Goal: Find specific page/section: Find specific page/section

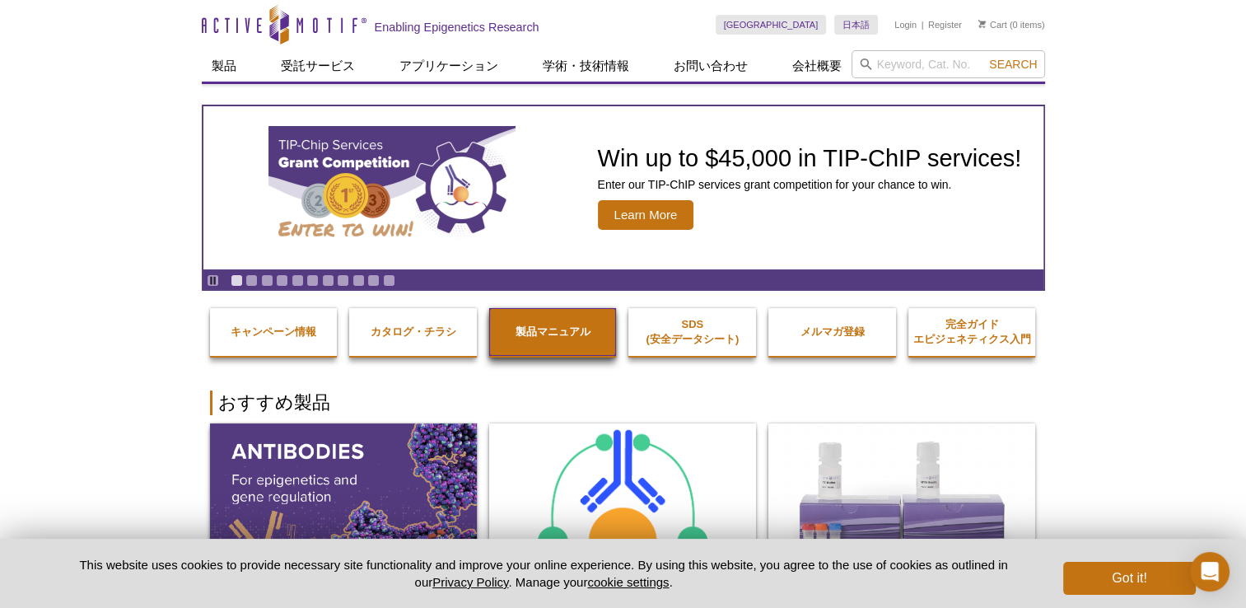
click at [521, 343] on link "製品マニュアル" at bounding box center [553, 332] width 128 height 48
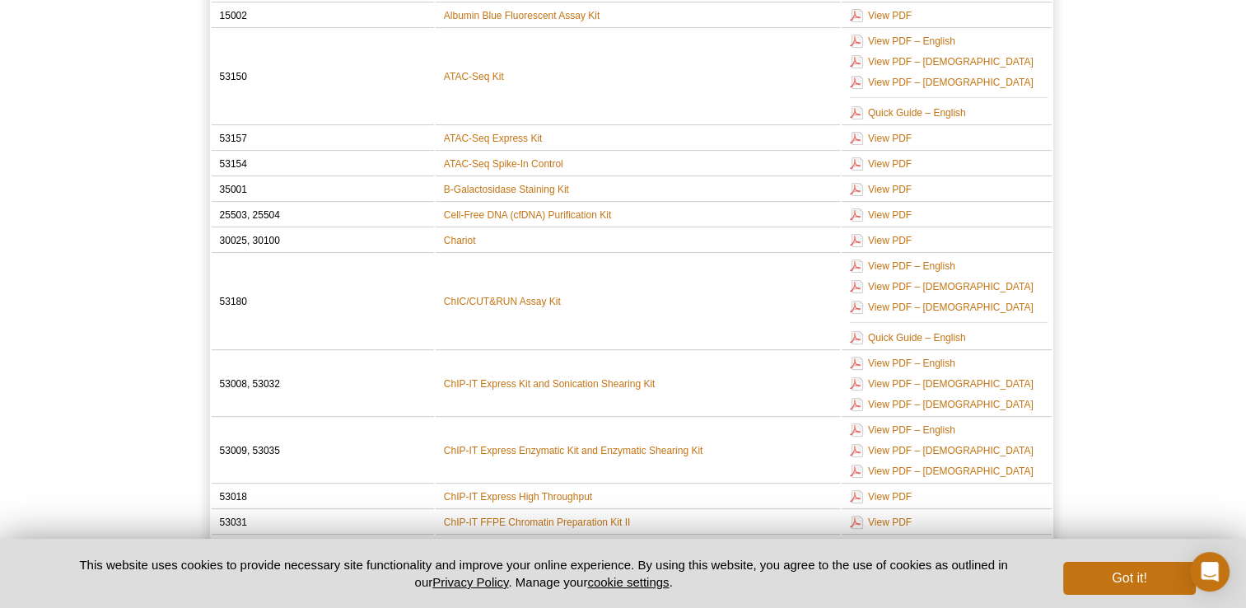
scroll to position [659, 0]
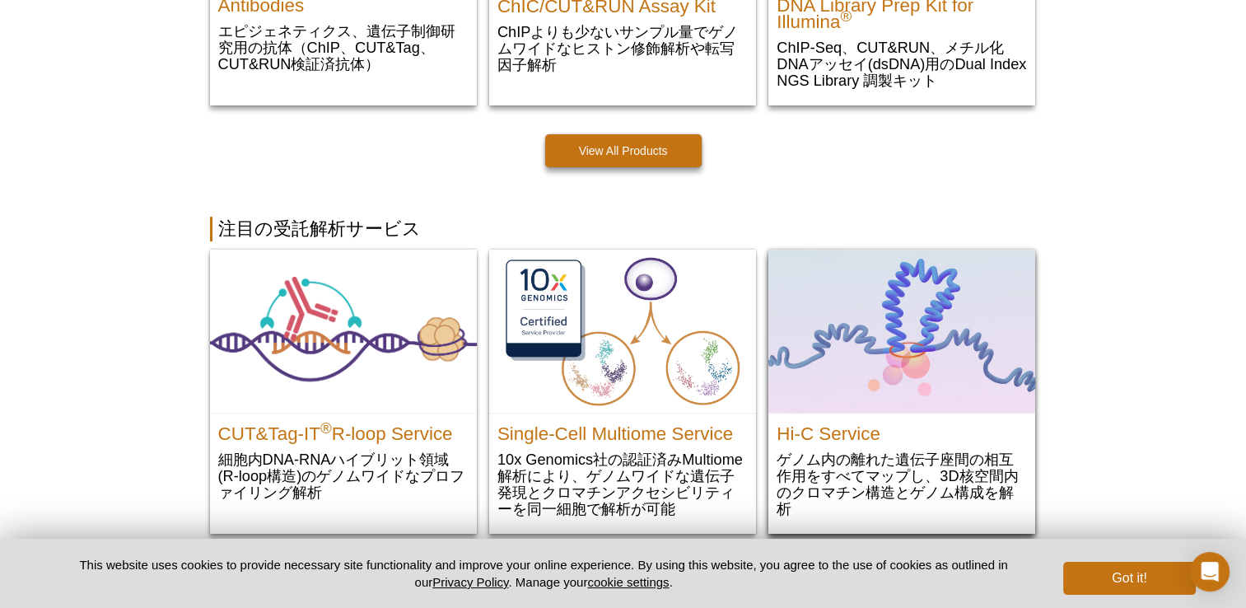
scroll to position [716, 0]
